Goal: Navigation & Orientation: Understand site structure

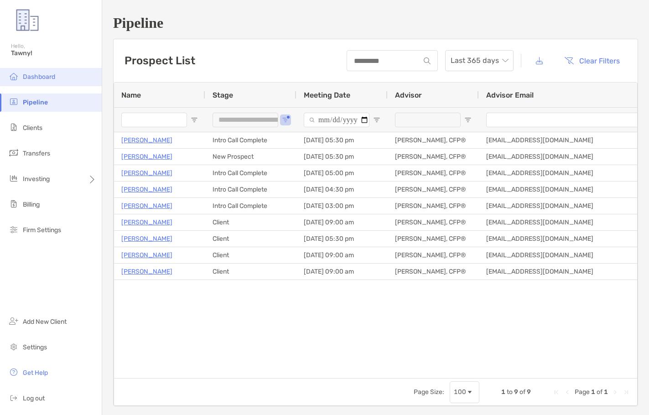
click at [46, 79] on span "Dashboard" at bounding box center [39, 77] width 32 height 8
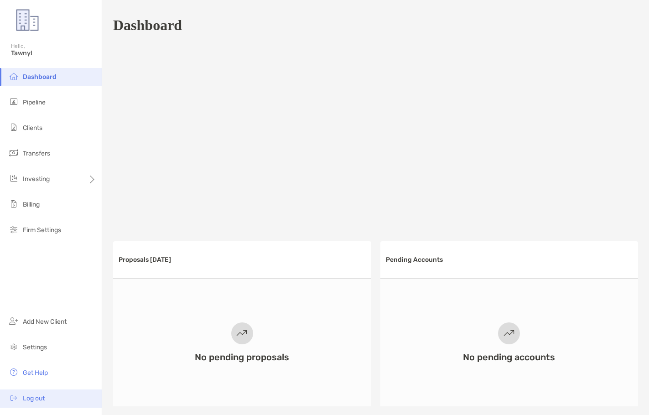
click at [38, 392] on li "Log out" at bounding box center [51, 399] width 102 height 18
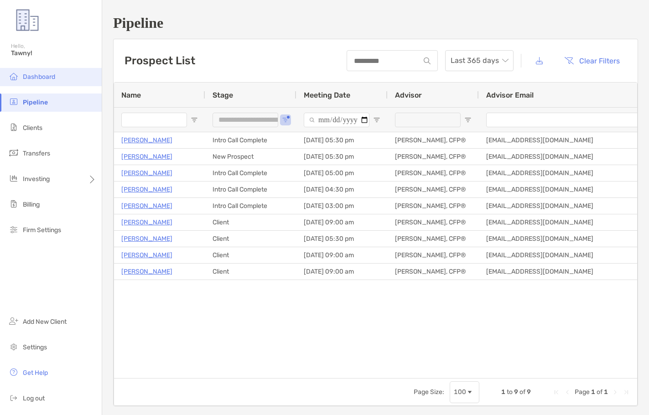
click at [53, 80] on span "Dashboard" at bounding box center [39, 77] width 32 height 8
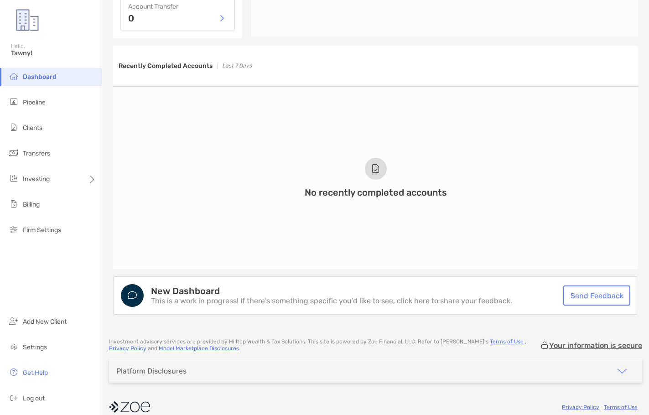
scroll to position [616, 0]
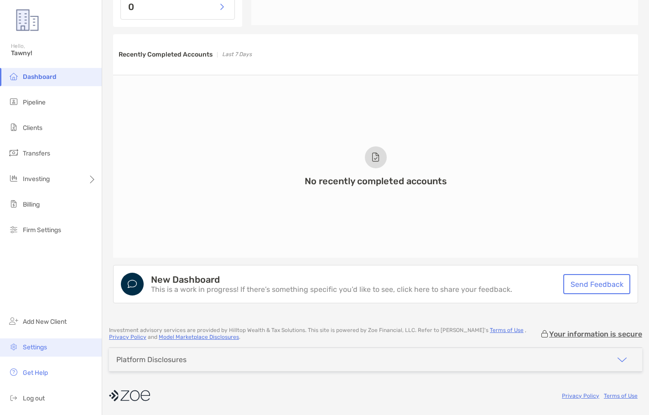
click at [45, 351] on li "Settings" at bounding box center [51, 348] width 102 height 18
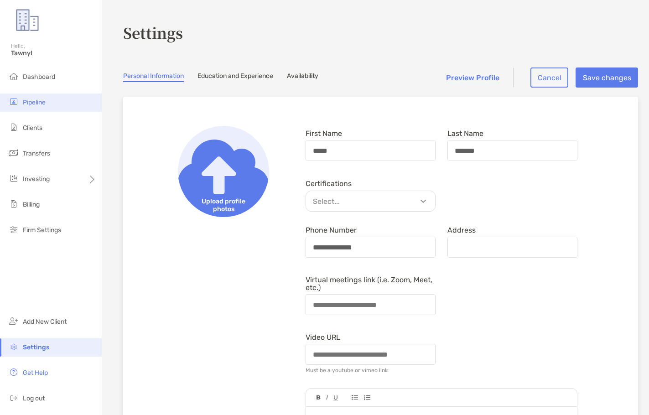
click at [47, 101] on li "Pipeline" at bounding box center [51, 103] width 102 height 18
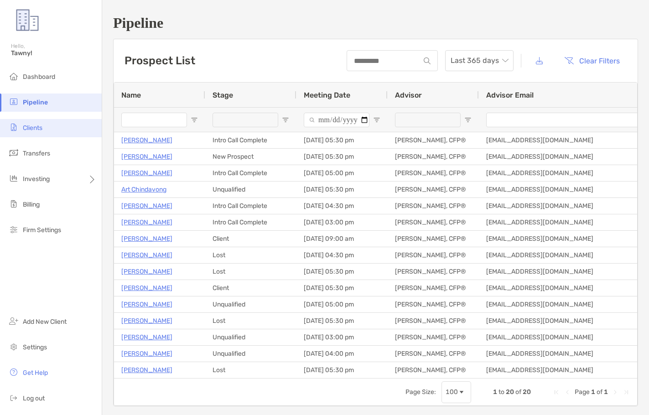
type input "**********"
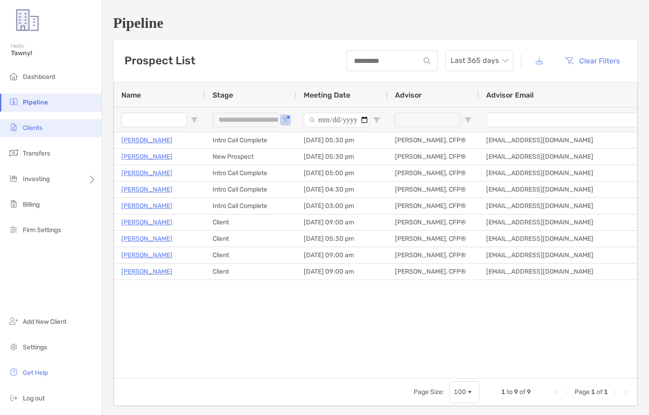
click at [46, 131] on li "Clients" at bounding box center [51, 128] width 102 height 18
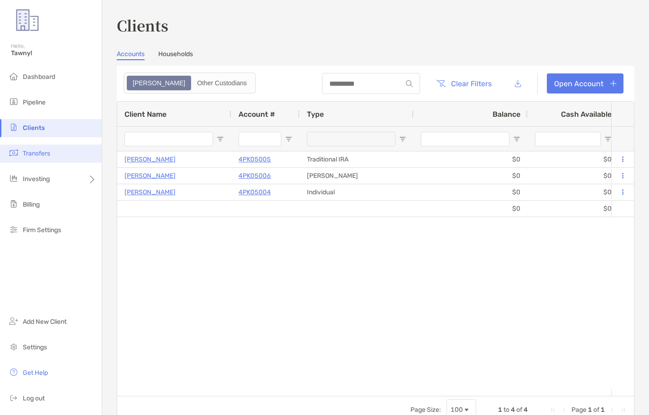
click at [63, 156] on li "Transfers" at bounding box center [51, 154] width 102 height 18
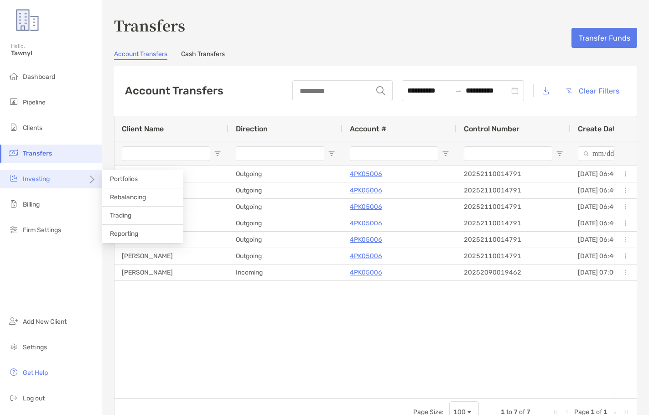
click at [55, 180] on div "Investing" at bounding box center [51, 179] width 102 height 18
click at [43, 181] on span "Investing" at bounding box center [36, 179] width 27 height 8
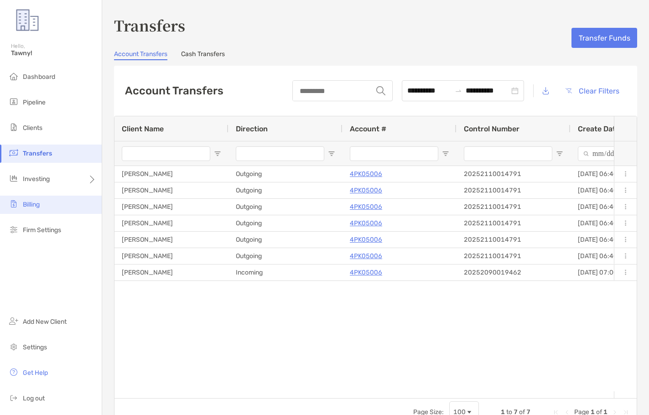
click at [37, 207] on span "Billing" at bounding box center [31, 205] width 17 height 8
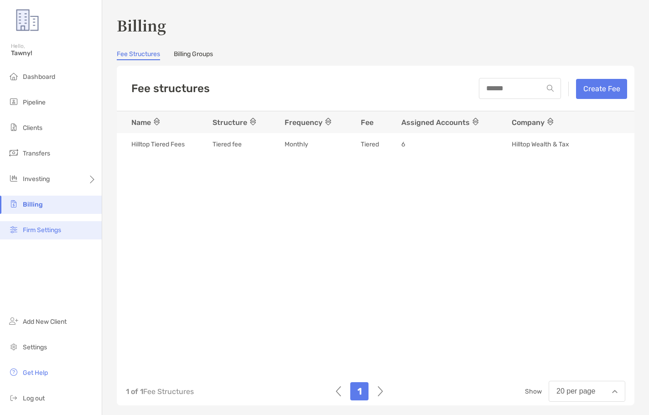
click at [47, 227] on span "Firm Settings" at bounding box center [42, 230] width 38 height 8
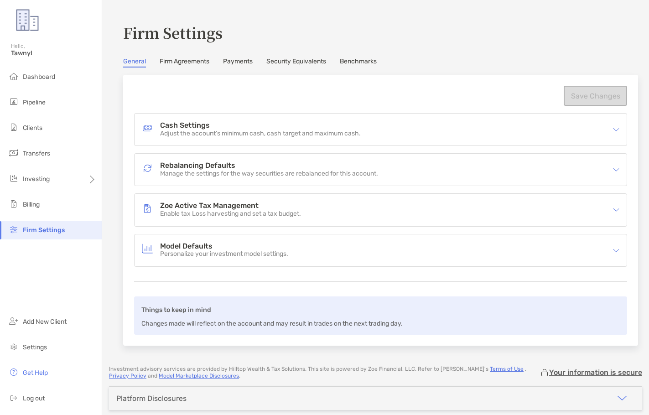
click at [178, 62] on link "Firm Agreements" at bounding box center [185, 62] width 50 height 10
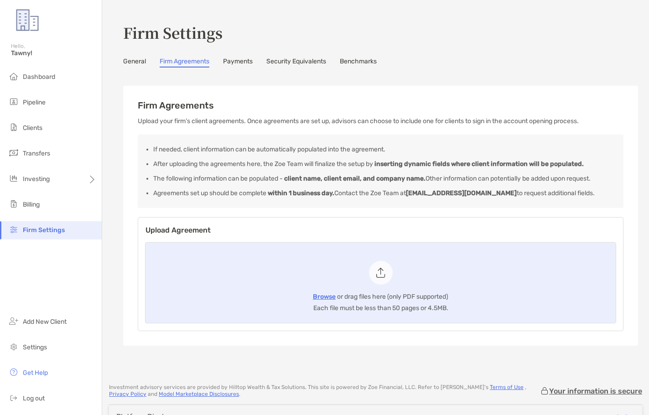
click at [246, 60] on link "Payments" at bounding box center [238, 62] width 30 height 10
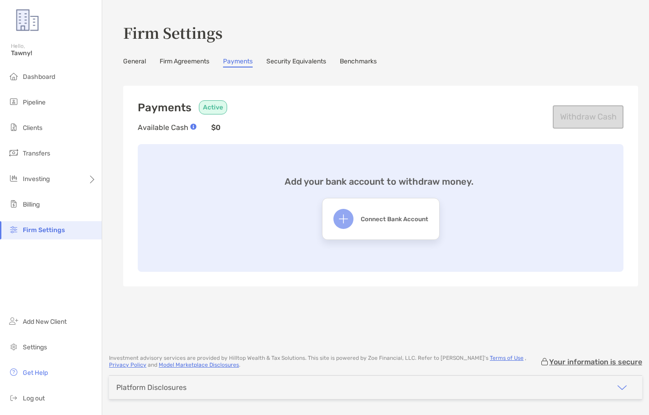
click at [282, 61] on link "Security Equivalents" at bounding box center [296, 62] width 60 height 10
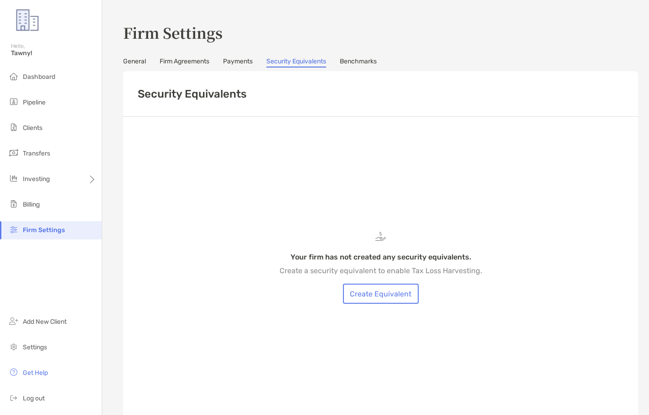
click at [364, 60] on link "Benchmarks" at bounding box center [358, 62] width 37 height 10
